Goal: Task Accomplishment & Management: Use online tool/utility

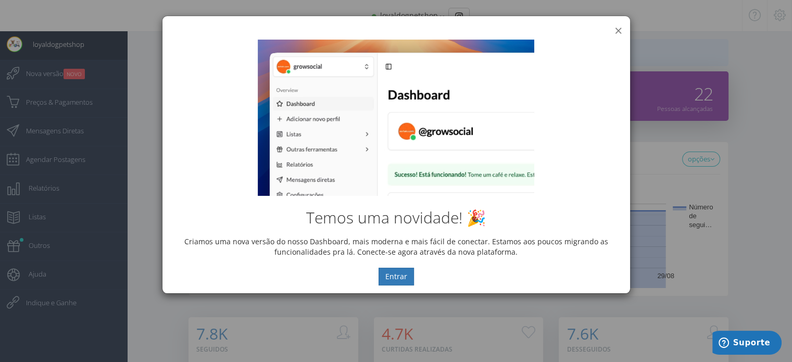
click at [618, 28] on button "×" at bounding box center [618, 30] width 8 height 14
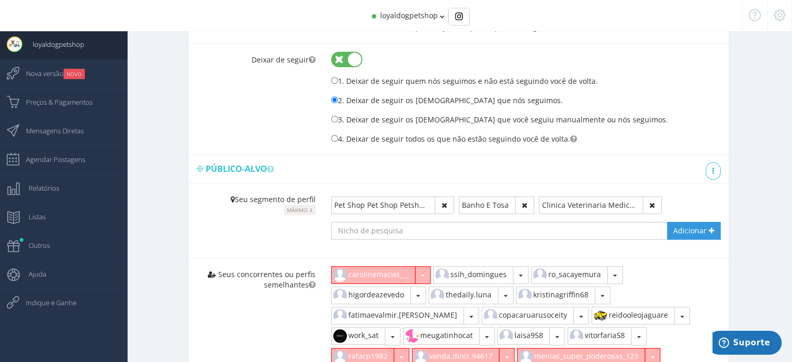
scroll to position [520, 0]
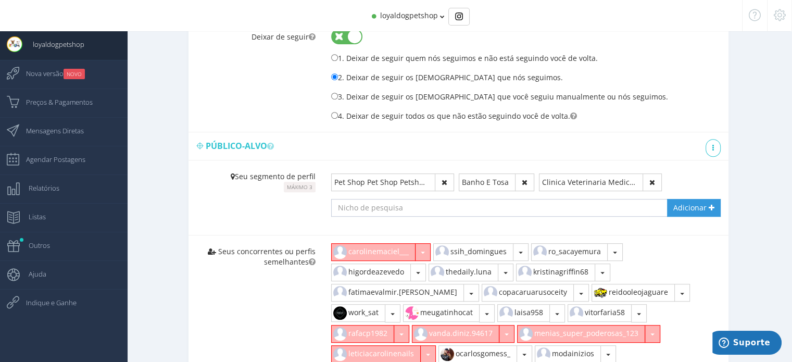
click at [383, 205] on input "text" at bounding box center [490, 208] width 319 height 18
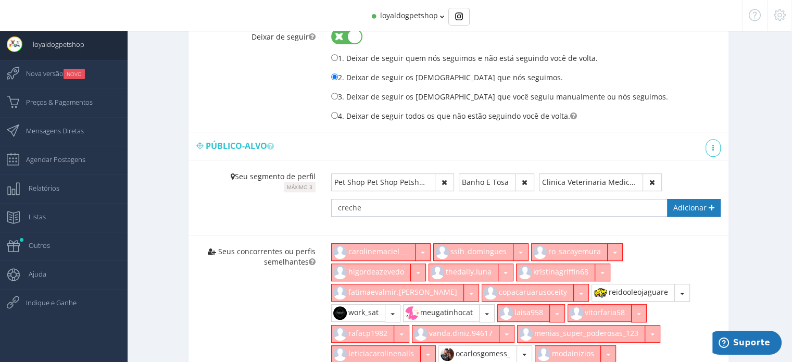
type input "creche"
drag, startPoint x: 682, startPoint y: 204, endPoint x: 495, endPoint y: 48, distance: 243.6
click at [682, 204] on span "Adicionar" at bounding box center [689, 207] width 33 height 10
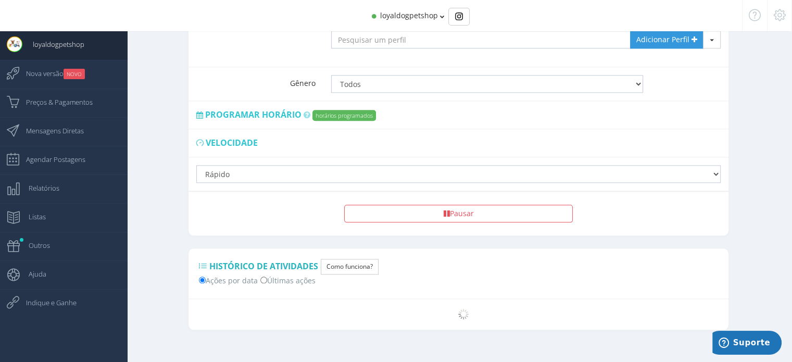
scroll to position [1144, 0]
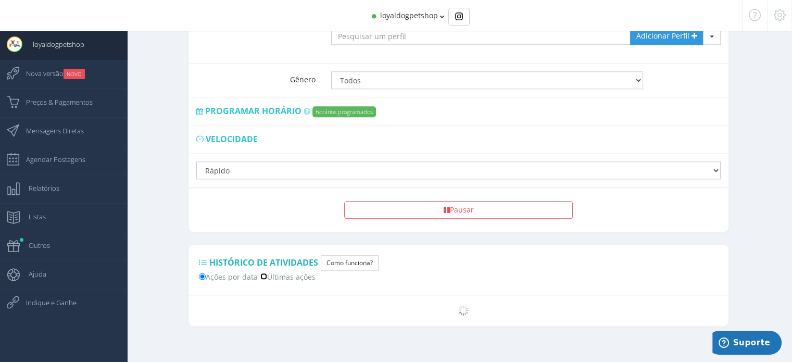
click at [264, 273] on input "Últimas ações" at bounding box center [263, 276] width 7 height 7
radio input "true"
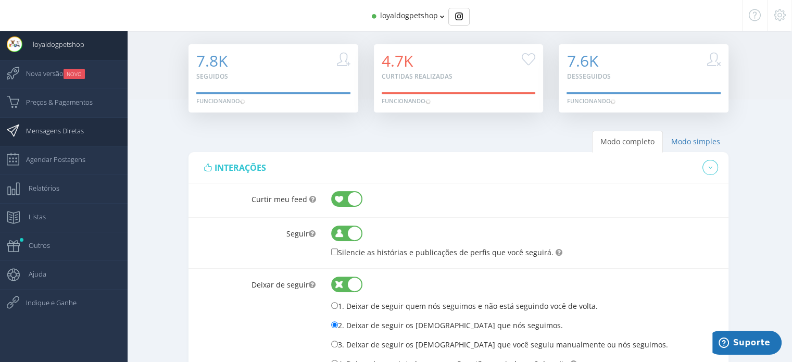
scroll to position [207, 0]
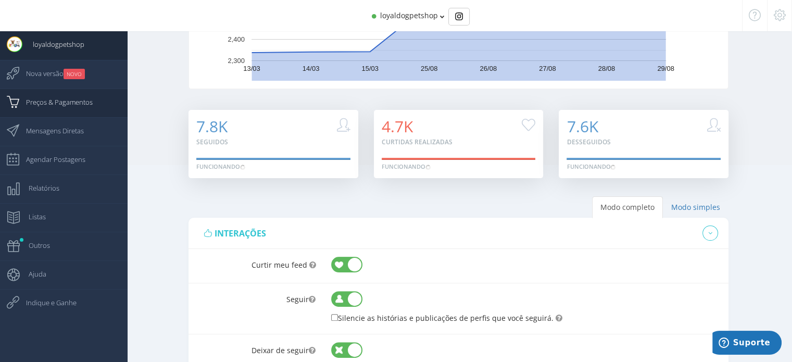
click at [83, 104] on span "Preços & Pagamentos" at bounding box center [54, 102] width 77 height 26
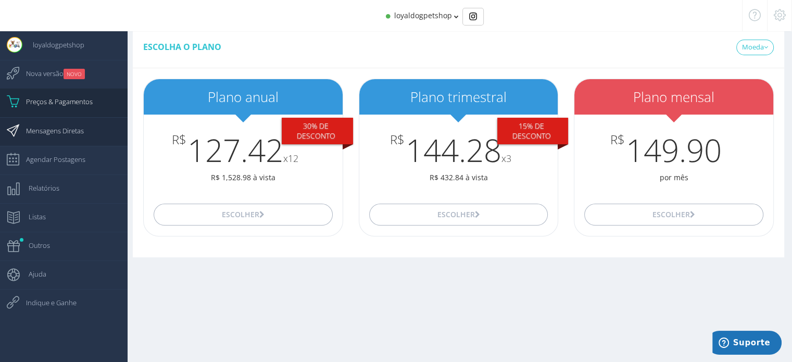
scroll to position [207, 0]
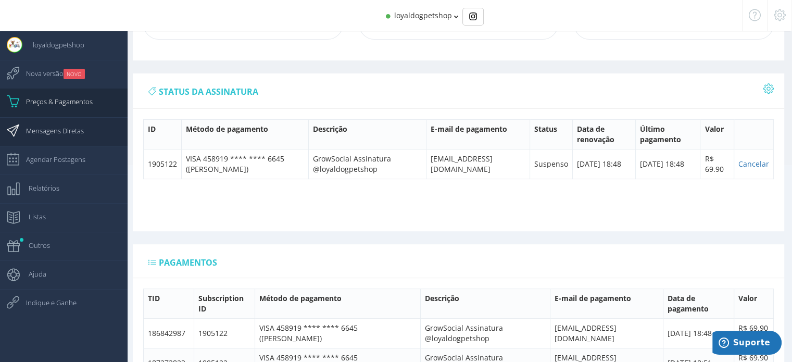
click at [77, 130] on span "Mensagens Diretas" at bounding box center [50, 131] width 68 height 26
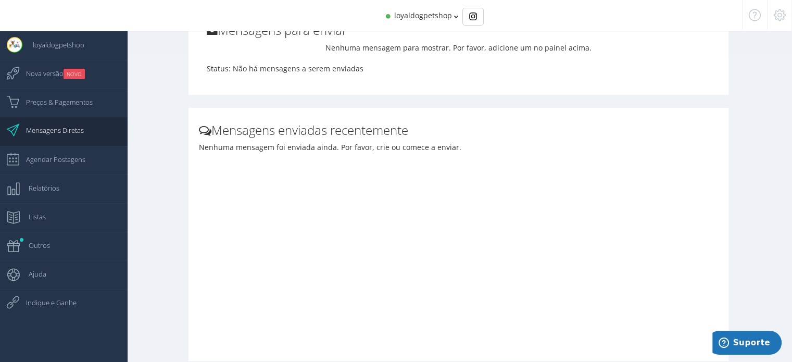
scroll to position [326, 0]
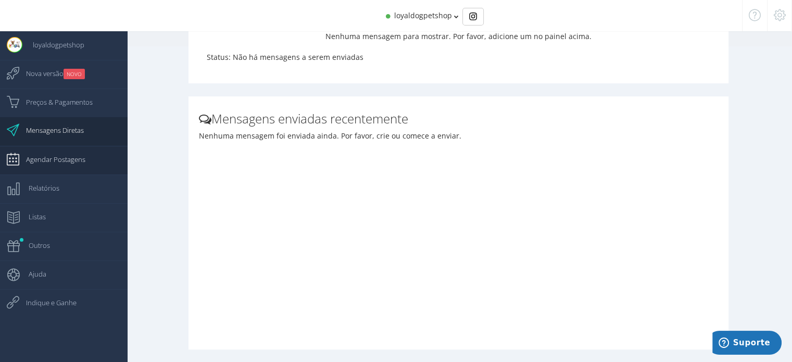
click at [59, 164] on span "Agendar Postagens" at bounding box center [51, 159] width 70 height 26
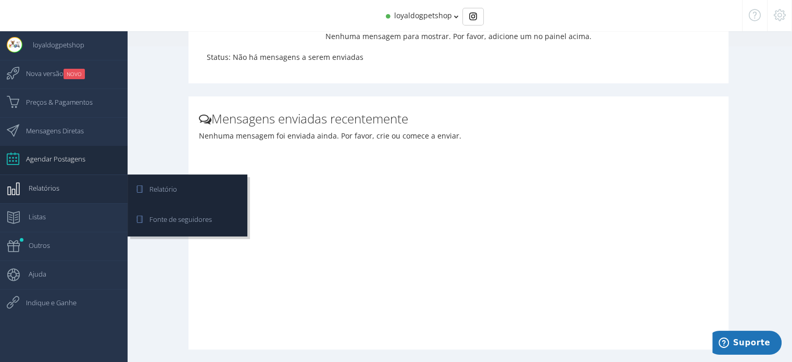
click at [55, 189] on span "Relatórios" at bounding box center [38, 188] width 41 height 26
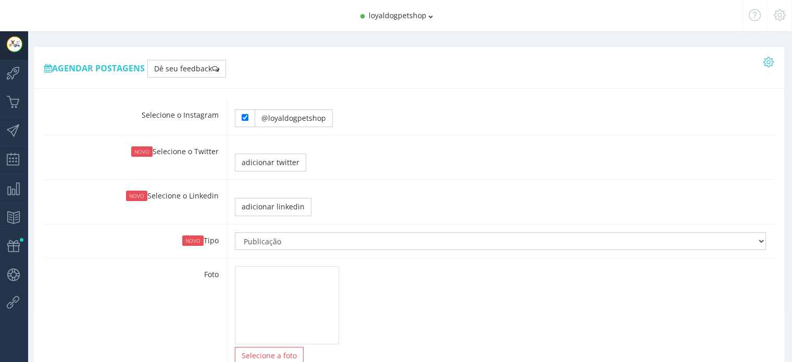
type input "9:30"
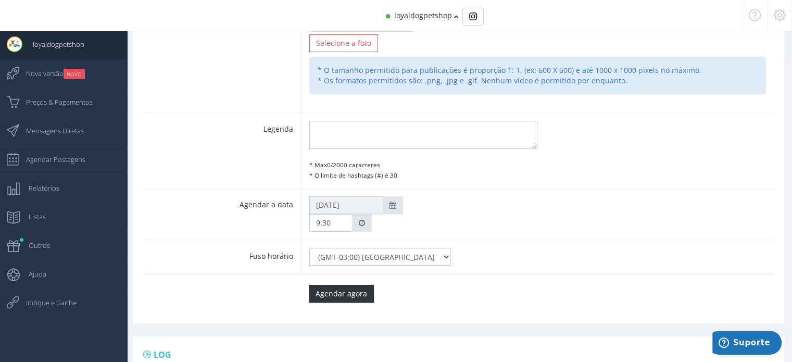
scroll to position [483, 0]
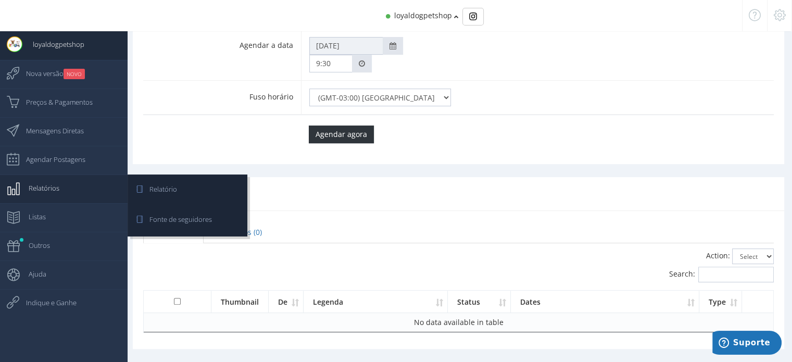
click at [70, 187] on link "Relatórios" at bounding box center [64, 188] width 128 height 29
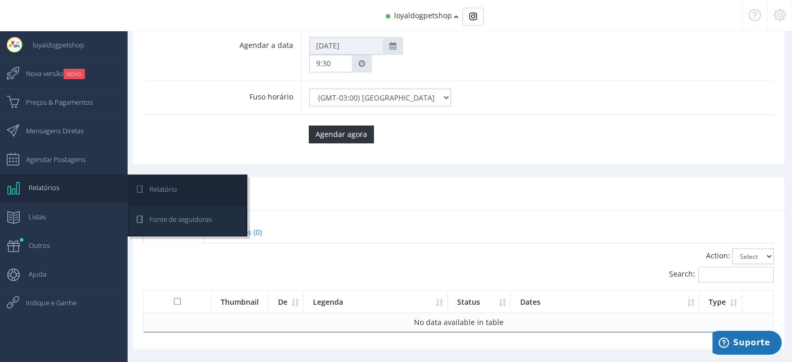
click at [173, 220] on span "Fonte de seguidores" at bounding box center [175, 219] width 73 height 26
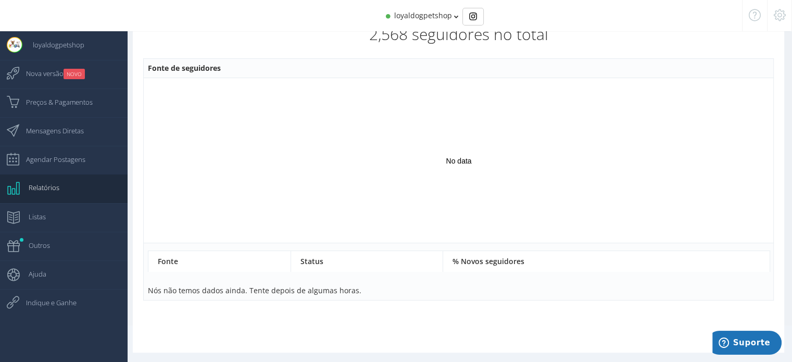
scroll to position [49, 0]
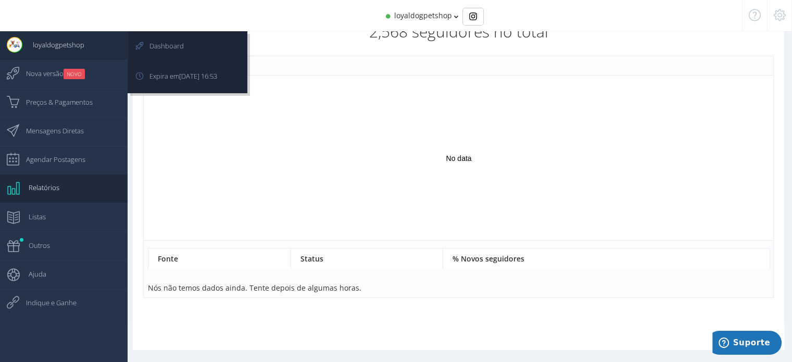
click at [72, 53] on span "loyaldogpetshop" at bounding box center [53, 45] width 62 height 26
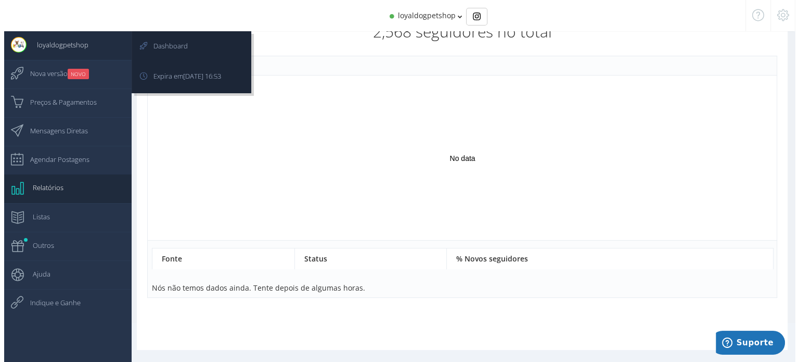
scroll to position [10, 0]
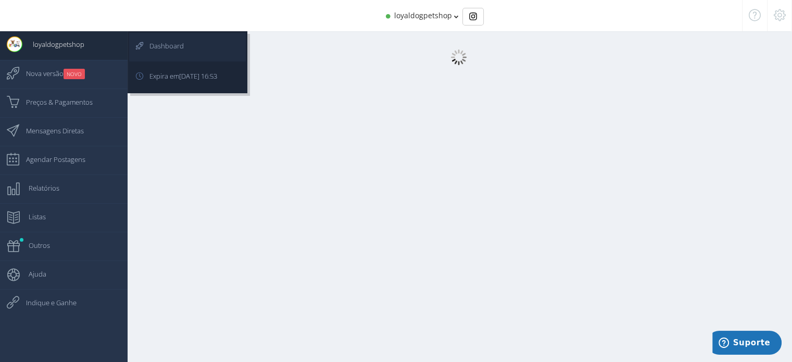
click at [160, 44] on span "Dashboard" at bounding box center [161, 46] width 45 height 26
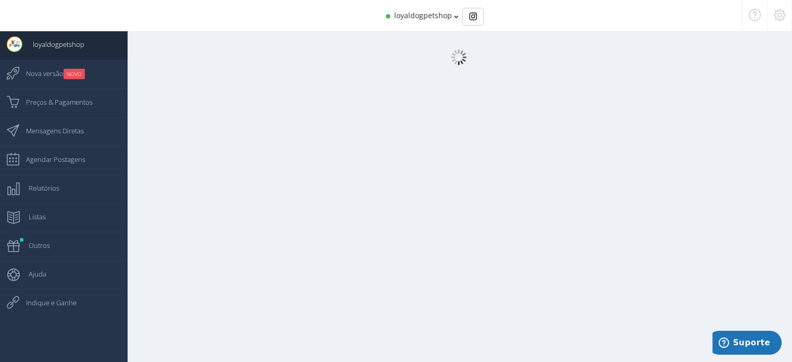
click at [362, 69] on div at bounding box center [453, 176] width 677 height 372
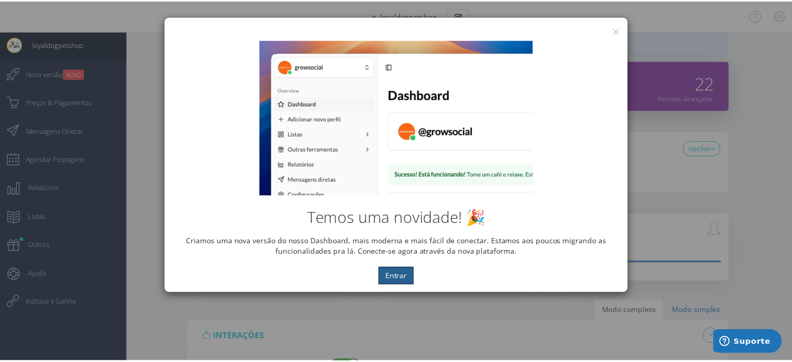
scroll to position [0, 0]
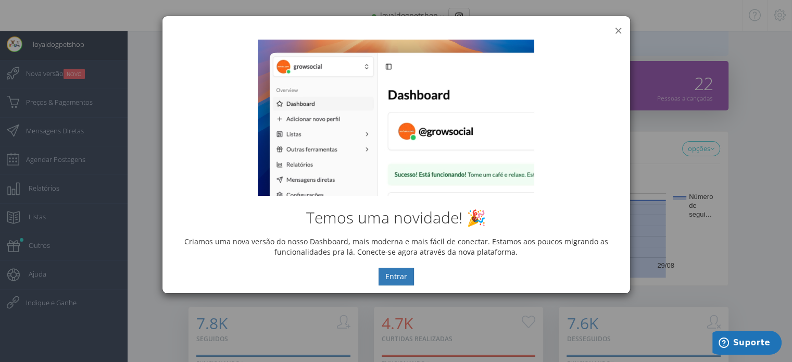
click at [618, 28] on button "×" at bounding box center [618, 30] width 8 height 14
